Goal: Transaction & Acquisition: Purchase product/service

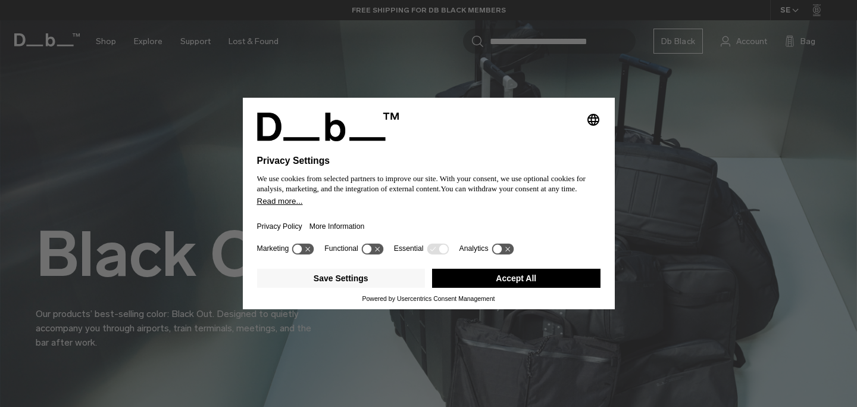
click at [470, 284] on button "Accept All" at bounding box center [516, 277] width 168 height 19
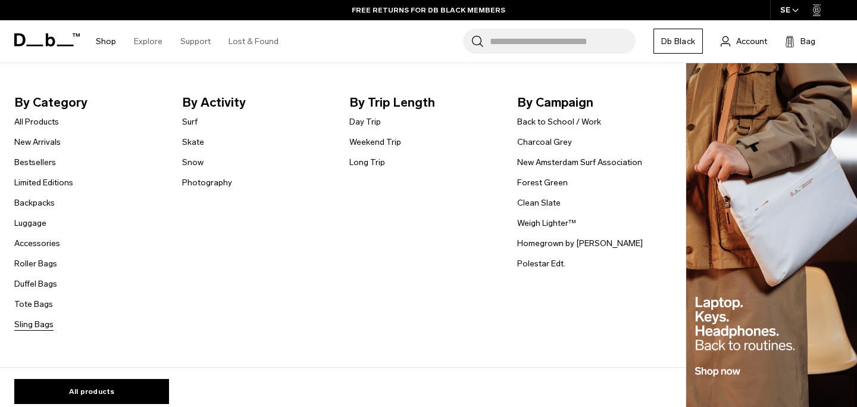
click at [36, 330] on link "Sling Bags" at bounding box center [33, 324] width 39 height 13
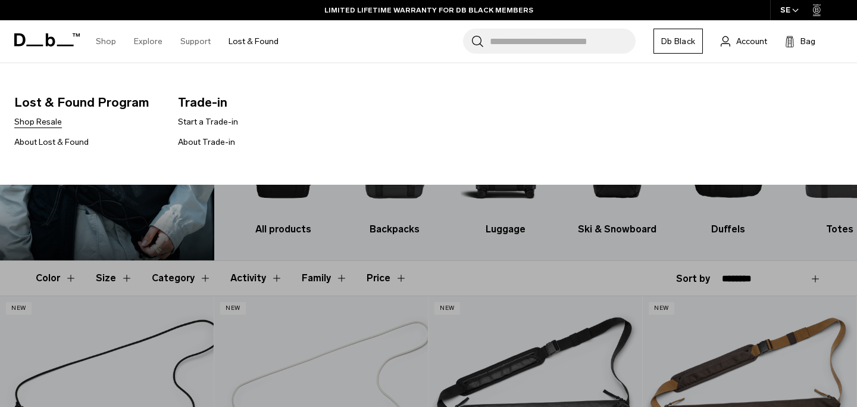
click at [45, 125] on link "Shop Resale" at bounding box center [38, 121] width 48 height 13
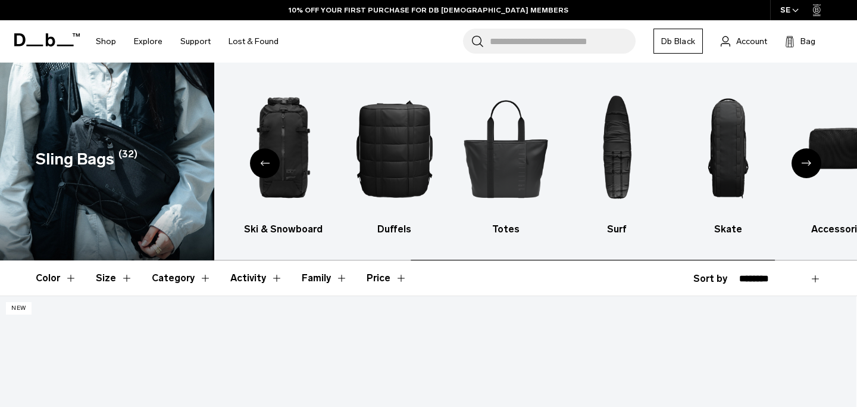
click at [809, 161] on icon "Next slide" at bounding box center [807, 162] width 10 height 5
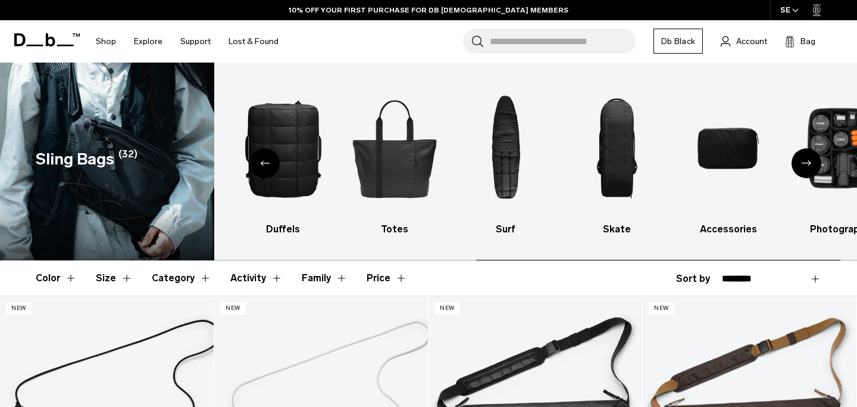
click at [809, 161] on icon "Next slide" at bounding box center [807, 162] width 10 height 5
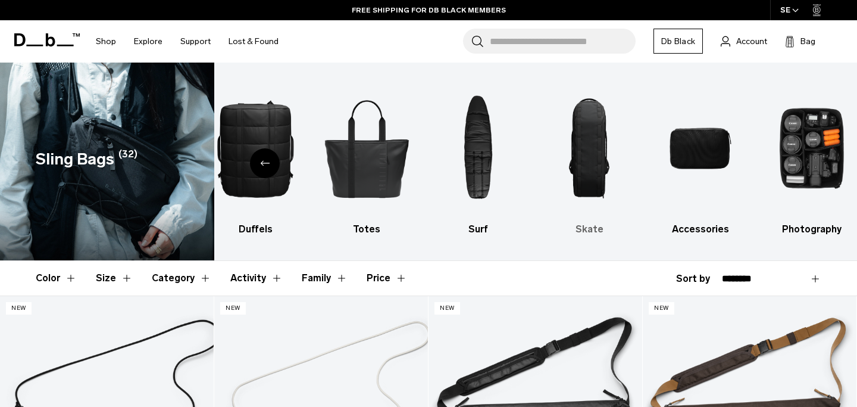
click at [613, 165] on img "8 / 10" at bounding box center [589, 148] width 90 height 136
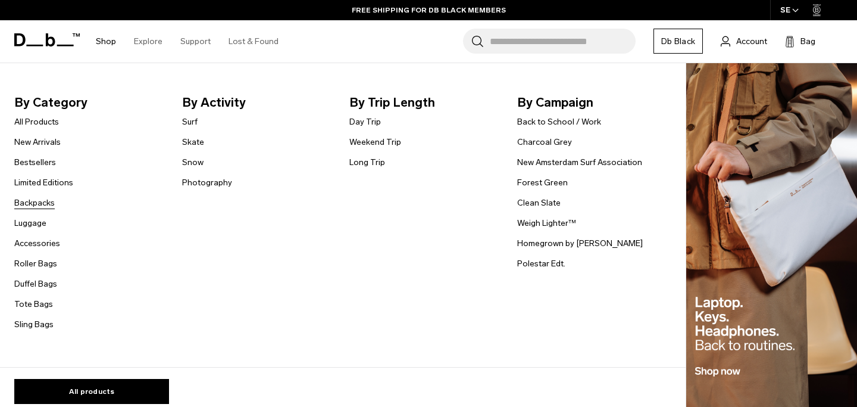
click at [45, 203] on link "Backpacks" at bounding box center [34, 202] width 40 height 13
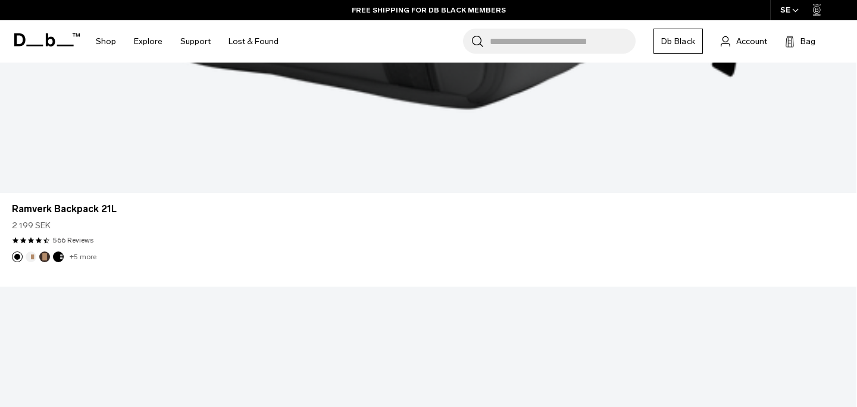
scroll to position [3280, 0]
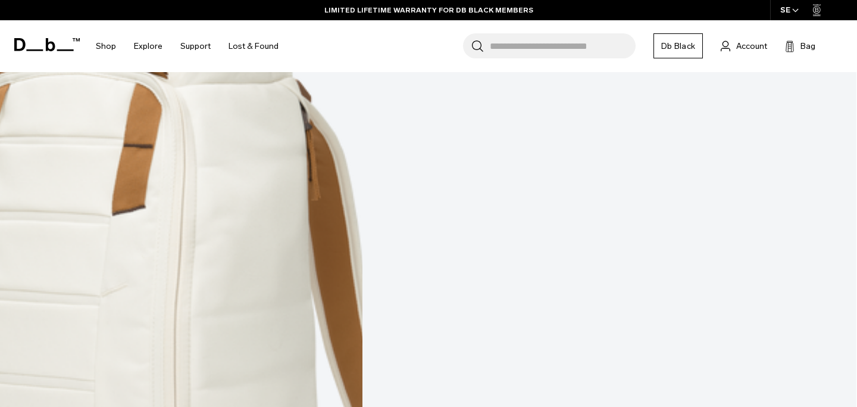
scroll to position [6818, 0]
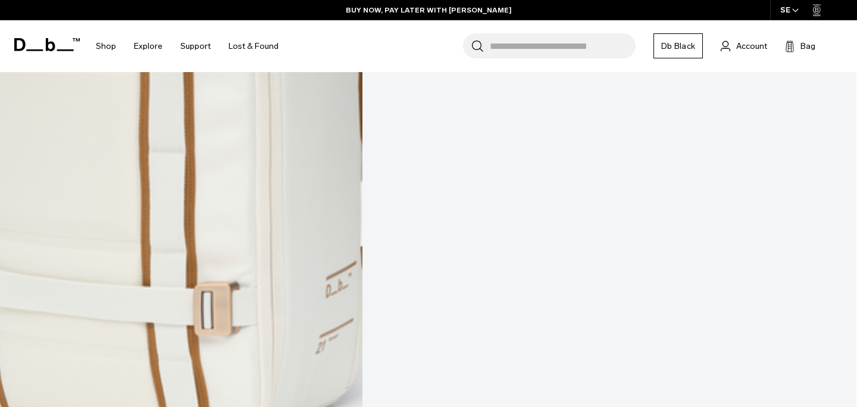
scroll to position [8007, 0]
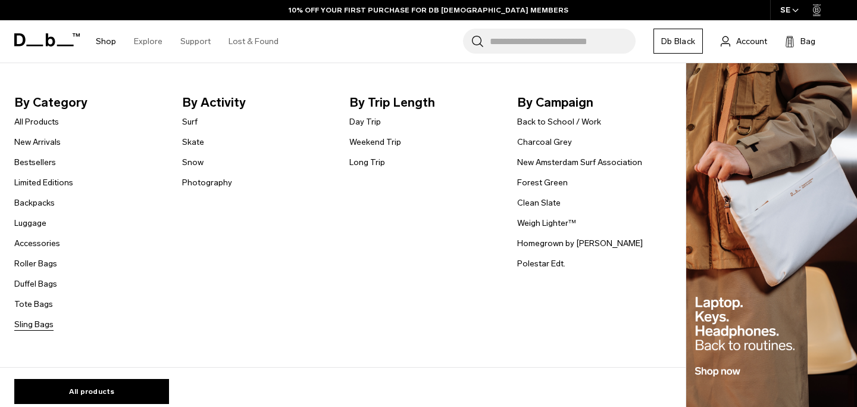
click at [32, 324] on link "Sling Bags" at bounding box center [33, 324] width 39 height 13
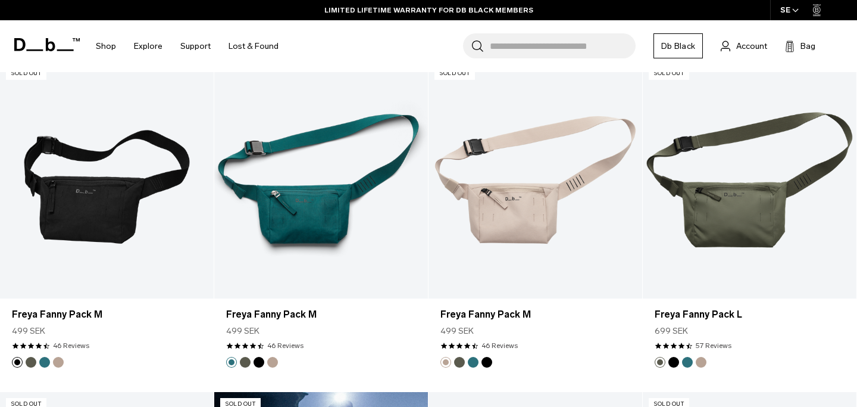
scroll to position [1538, 0]
